Goal: Information Seeking & Learning: Learn about a topic

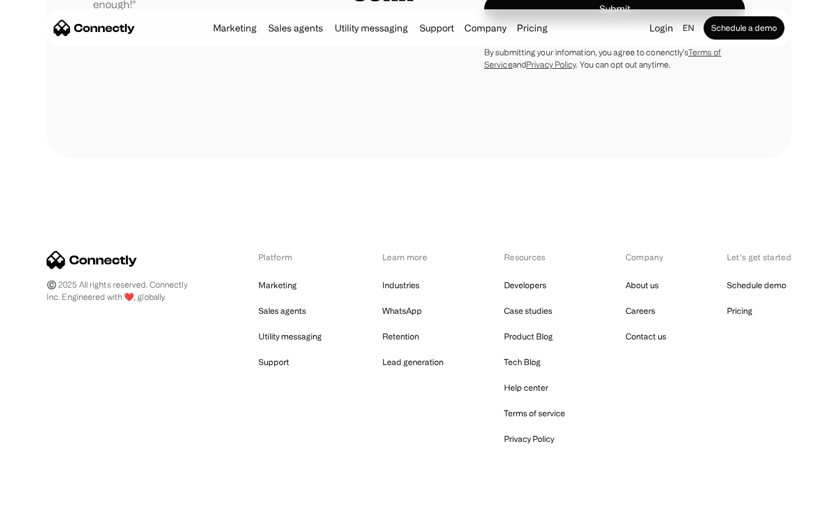
scroll to position [3297, 0]
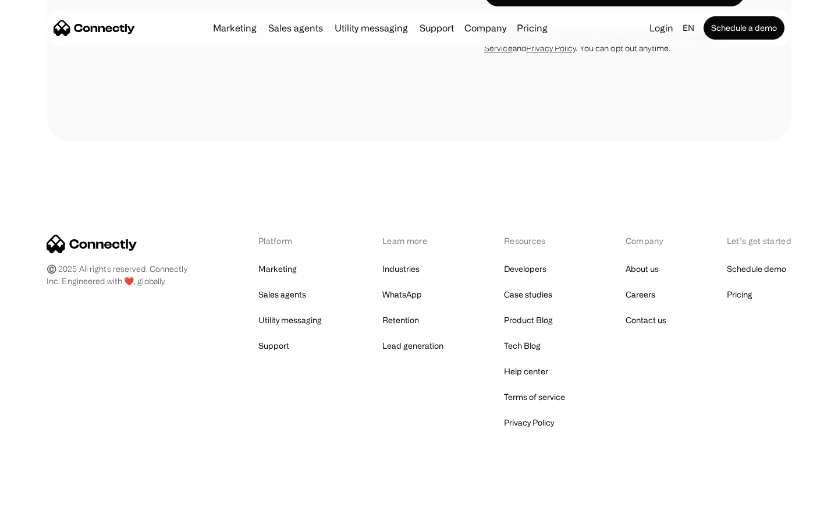
scroll to position [3918, 0]
